Goal: Transaction & Acquisition: Purchase product/service

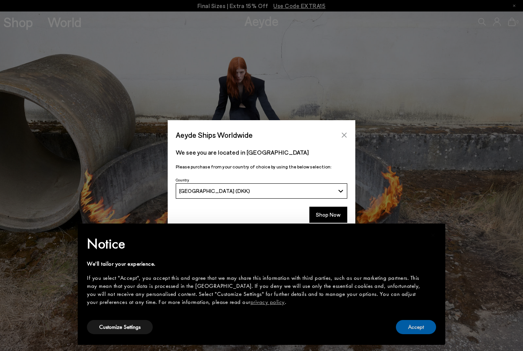
drag, startPoint x: 414, startPoint y: 327, endPoint x: 345, endPoint y: 134, distance: 205.7
click at [414, 327] on button "Accept" at bounding box center [416, 327] width 40 height 14
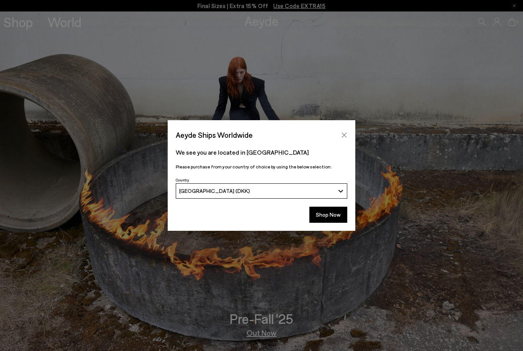
click at [345, 134] on icon "Close" at bounding box center [344, 135] width 6 height 6
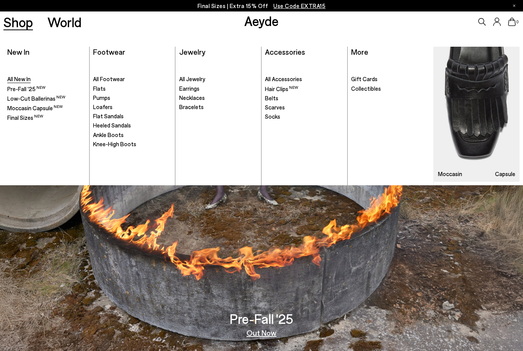
click at [18, 80] on span "All New In" at bounding box center [18, 78] width 23 height 7
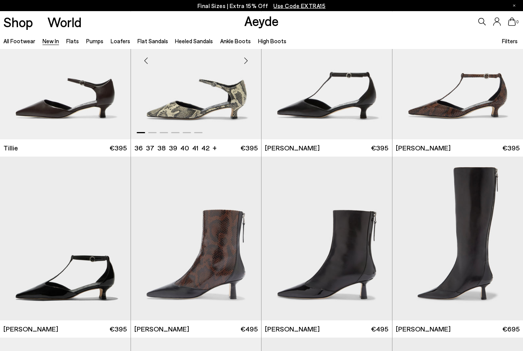
scroll to position [1530, 0]
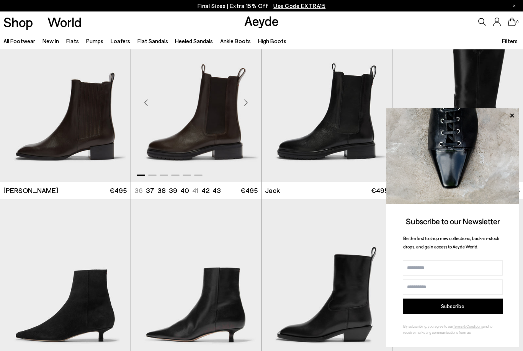
scroll to position [5479, 0]
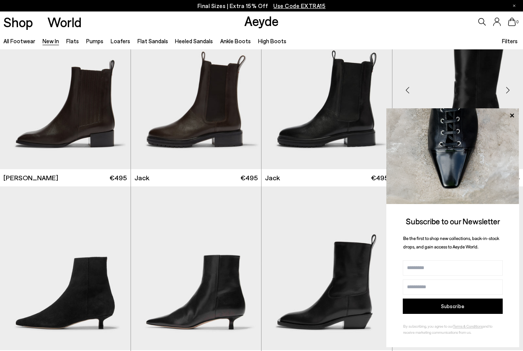
click at [511, 117] on icon at bounding box center [512, 115] width 4 height 4
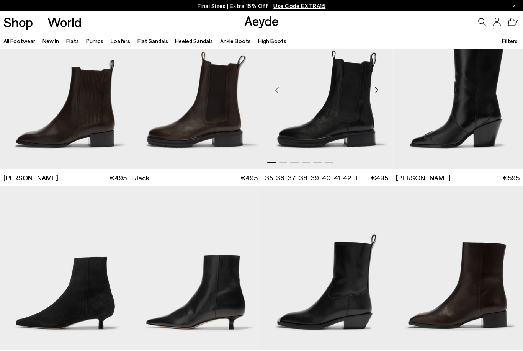
click at [322, 131] on img "1 / 6" at bounding box center [326, 87] width 131 height 164
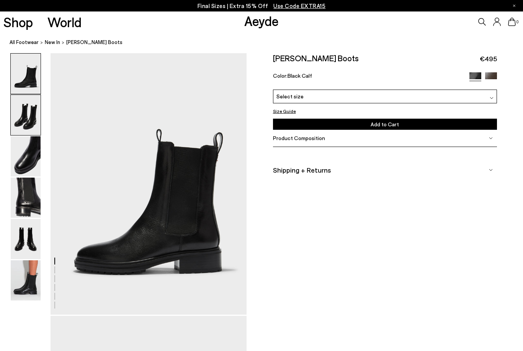
click at [30, 119] on img at bounding box center [26, 115] width 30 height 40
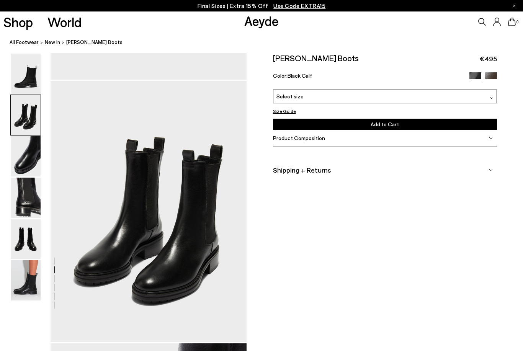
scroll to position [263, 0]
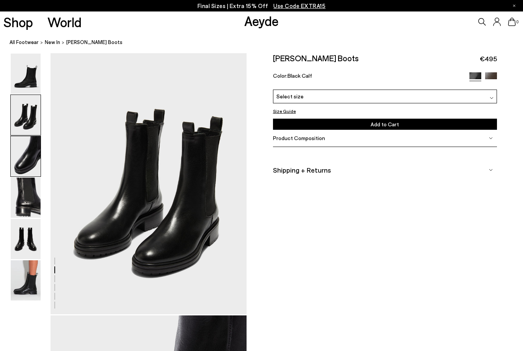
click at [30, 157] on img at bounding box center [26, 156] width 30 height 40
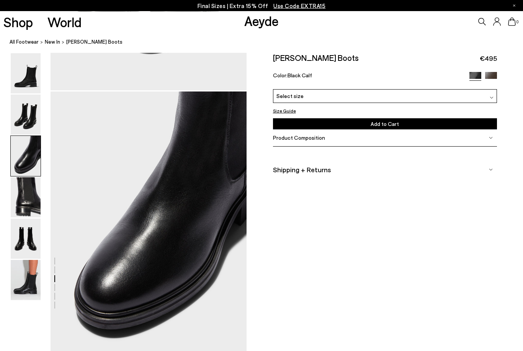
scroll to position [526, 0]
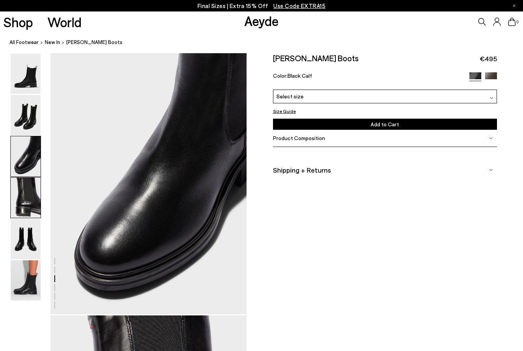
click at [26, 192] on img at bounding box center [26, 198] width 30 height 40
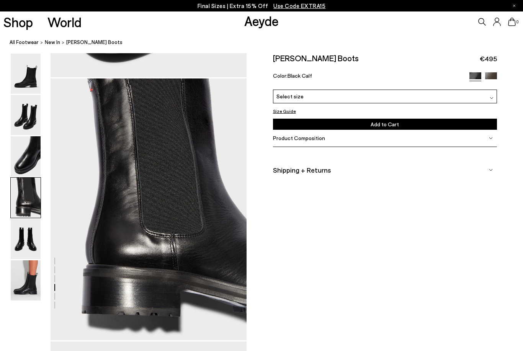
scroll to position [788, 0]
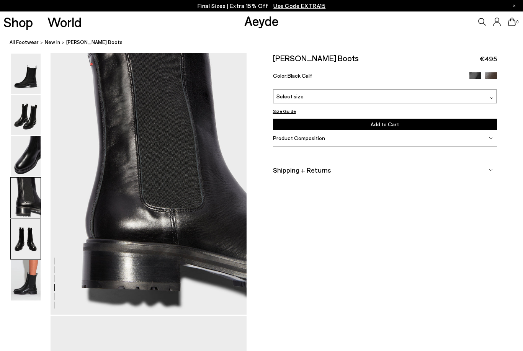
click at [25, 229] on img at bounding box center [26, 239] width 30 height 40
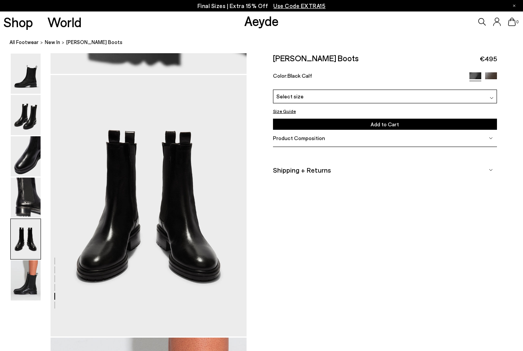
scroll to position [1051, 0]
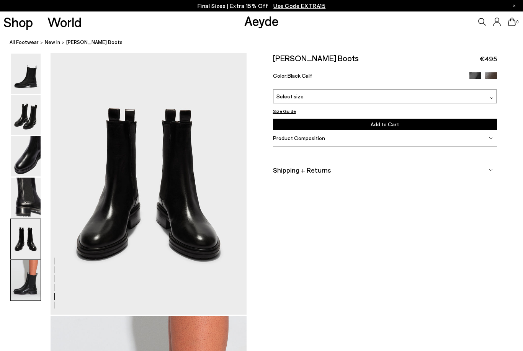
click at [24, 277] on img at bounding box center [26, 280] width 30 height 40
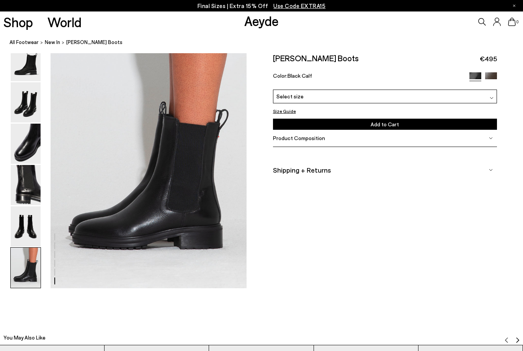
scroll to position [1366, 0]
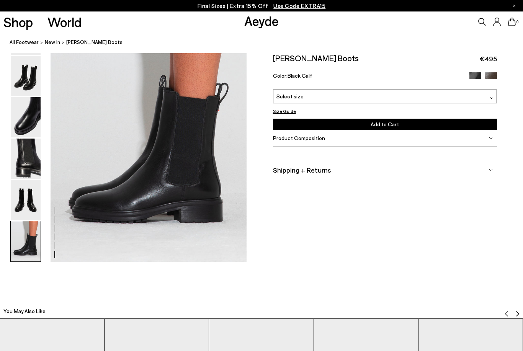
click at [289, 111] on button "Size Guide" at bounding box center [284, 110] width 23 height 5
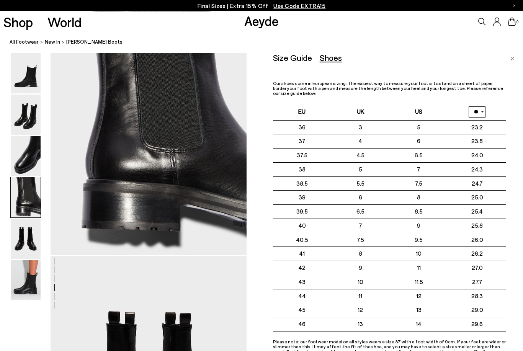
scroll to position [848, 0]
